Goal: Task Accomplishment & Management: Use online tool/utility

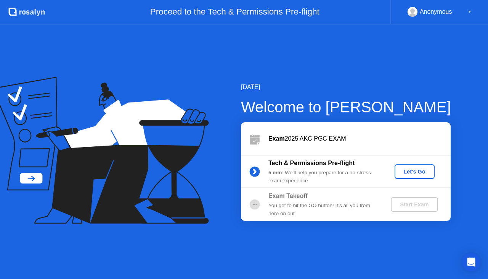
click at [408, 43] on div "[DATE] Welcome to [PERSON_NAME] Exam 2025 AKC PGC EXAM Tech & Permissions Pre-f…" at bounding box center [244, 151] width 488 height 254
click at [412, 173] on div "Let's Go" at bounding box center [415, 171] width 34 height 6
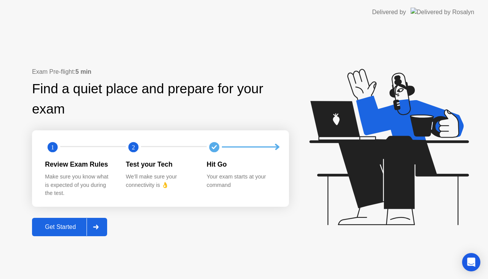
click at [48, 225] on div "Get Started" at bounding box center [60, 226] width 52 height 7
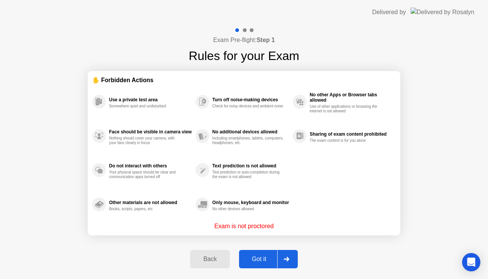
click at [265, 261] on div "Got it" at bounding box center [260, 258] width 36 height 7
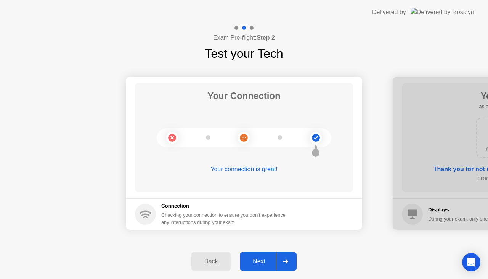
click at [267, 259] on div "Next" at bounding box center [259, 261] width 34 height 7
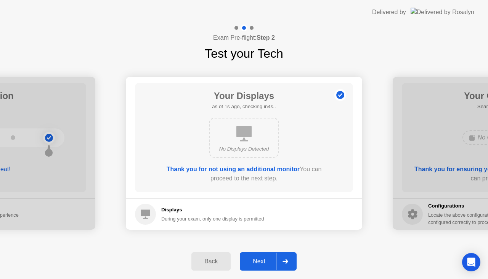
click at [267, 259] on div "Next" at bounding box center [259, 261] width 34 height 7
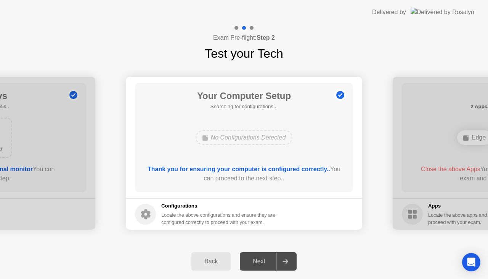
click at [267, 259] on div "Next" at bounding box center [259, 261] width 34 height 7
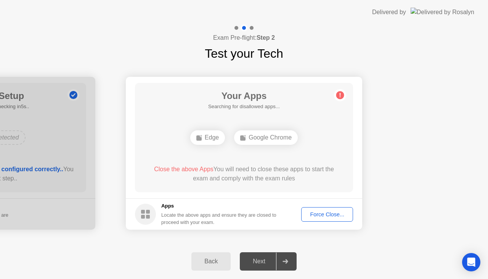
click at [333, 213] on div "Force Close..." at bounding box center [327, 214] width 47 height 6
click at [332, 215] on div "Force Close..." at bounding box center [327, 214] width 47 height 6
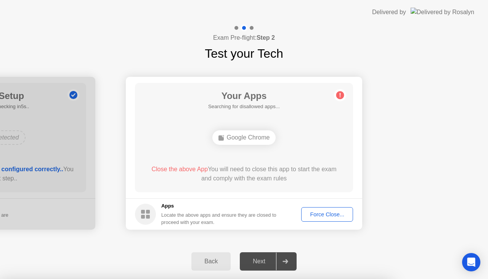
click at [334, 208] on button "Force Close..." at bounding box center [327, 214] width 52 height 14
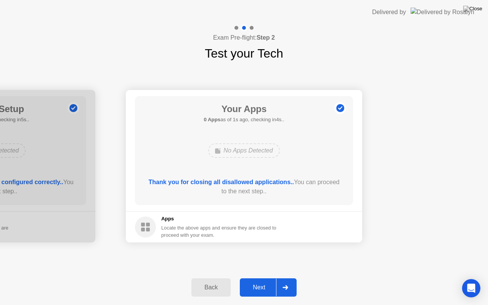
click at [259, 278] on div "Next" at bounding box center [259, 287] width 34 height 7
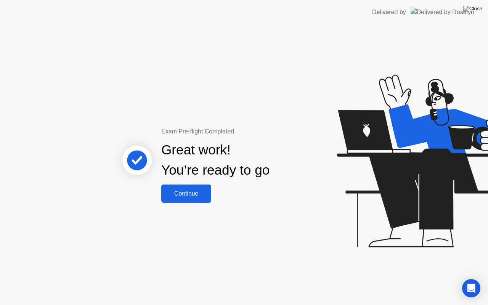
click at [187, 193] on div "Continue" at bounding box center [186, 193] width 45 height 7
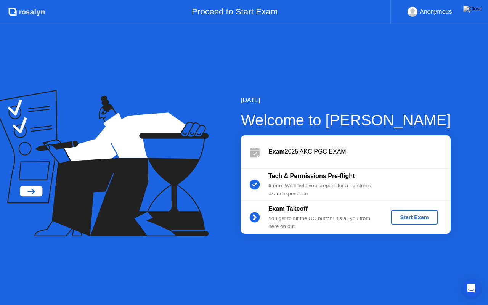
click at [409, 216] on div "Start Exam" at bounding box center [414, 217] width 41 height 6
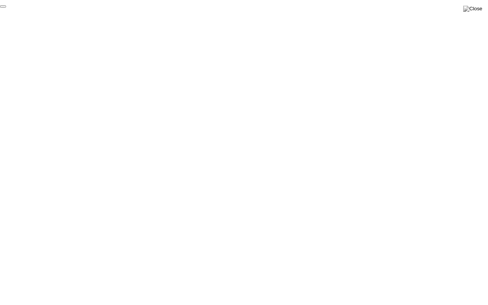
click div "End Proctoring Session"
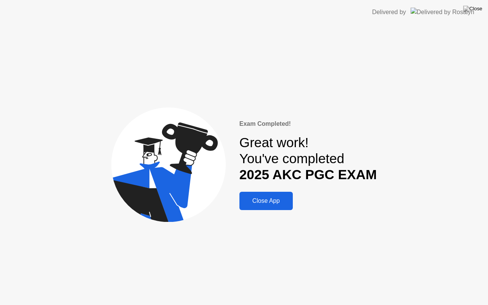
click at [276, 196] on button "Close App" at bounding box center [266, 201] width 53 height 18
